Goal: Task Accomplishment & Management: Complete application form

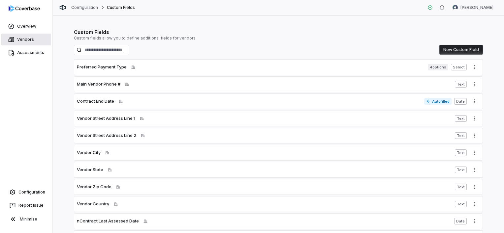
drag, startPoint x: 22, startPoint y: 39, endPoint x: 22, endPoint y: 34, distance: 5.0
click at [22, 39] on span "Vendors" at bounding box center [25, 39] width 17 height 5
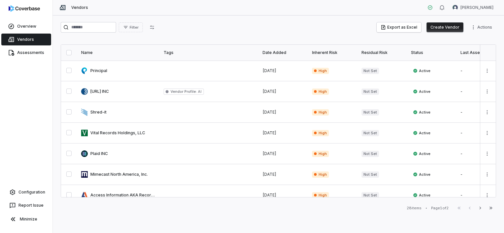
click at [453, 28] on button "Create Vendor" at bounding box center [444, 27] width 37 height 10
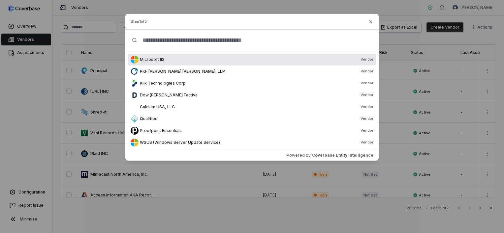
click at [204, 41] on input "text" at bounding box center [254, 40] width 235 height 21
click at [203, 39] on input "text" at bounding box center [254, 40] width 235 height 21
click at [170, 40] on input "text" at bounding box center [254, 40] width 235 height 21
click at [160, 45] on input "text" at bounding box center [254, 40] width 235 height 21
click at [137, 40] on input "text" at bounding box center [254, 40] width 235 height 21
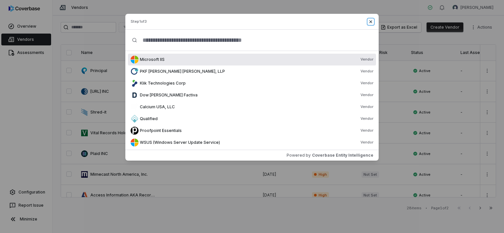
click at [371, 21] on icon "button" at bounding box center [370, 21] width 5 height 5
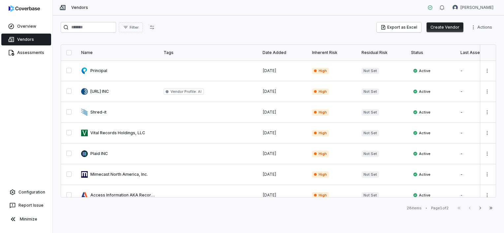
click at [476, 27] on html "Overview Vendors Assessments Configuration Report Issue Minimize Vendors [PERSO…" at bounding box center [252, 116] width 504 height 233
click at [446, 27] on html "Overview Vendors Assessments Configuration Report Issue Minimize Vendors [PERSO…" at bounding box center [252, 116] width 504 height 233
click at [439, 28] on button "Create Vendor" at bounding box center [444, 27] width 37 height 10
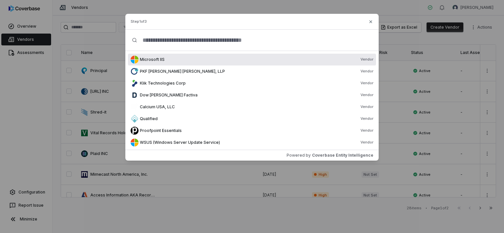
click at [183, 44] on input "text" at bounding box center [254, 40] width 235 height 21
click at [162, 37] on input "text" at bounding box center [254, 40] width 235 height 21
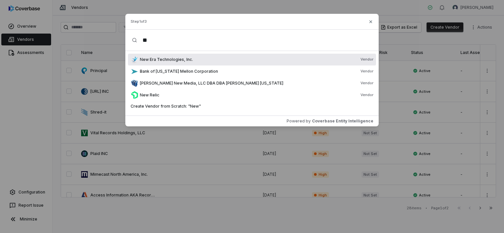
type input "*"
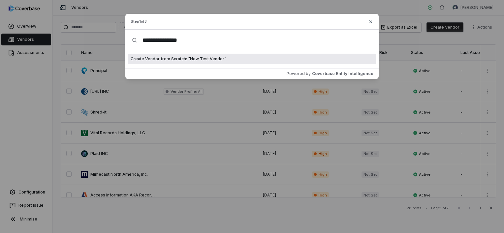
type input "**********"
click at [196, 59] on span "Create Vendor from Scratch: " New Test Vendor "" at bounding box center [179, 58] width 96 height 5
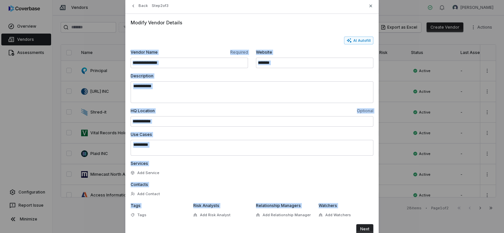
scroll to position [36, 0]
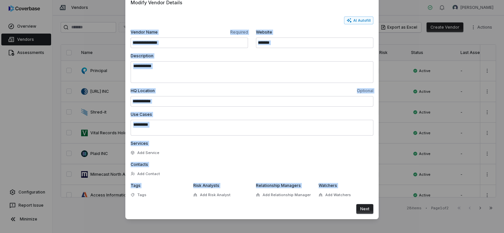
drag, startPoint x: 127, startPoint y: 33, endPoint x: 355, endPoint y: 193, distance: 278.5
click at [355, 193] on div "**********" at bounding box center [251, 107] width 253 height 226
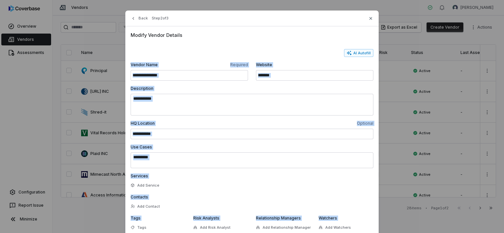
scroll to position [3, 0]
click at [292, 182] on div "Services Add Service" at bounding box center [252, 182] width 243 height 16
click at [265, 176] on label "Services" at bounding box center [252, 176] width 243 height 5
